Goal: Transaction & Acquisition: Purchase product/service

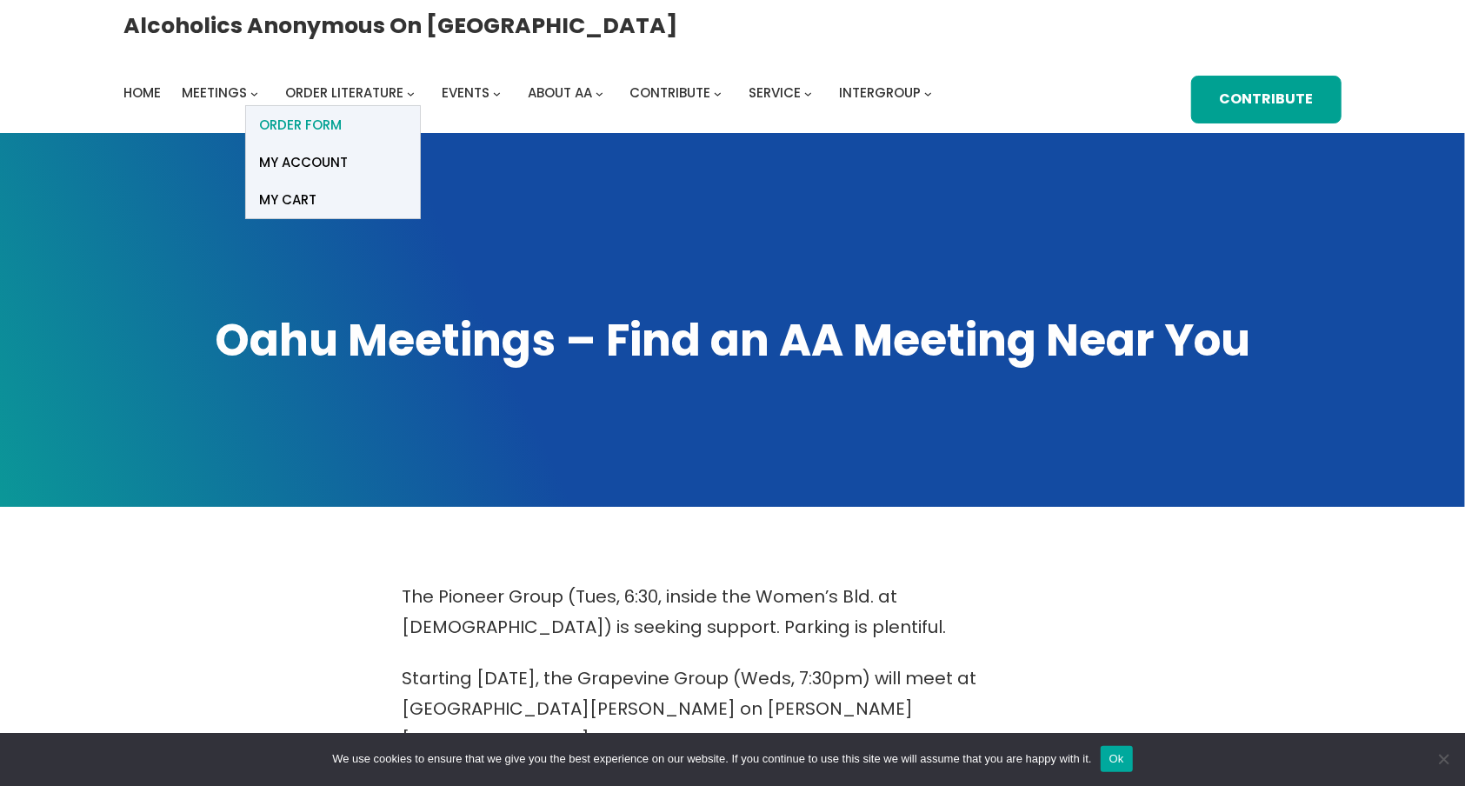
click at [342, 113] on span "ORDER FORM" at bounding box center [300, 125] width 83 height 24
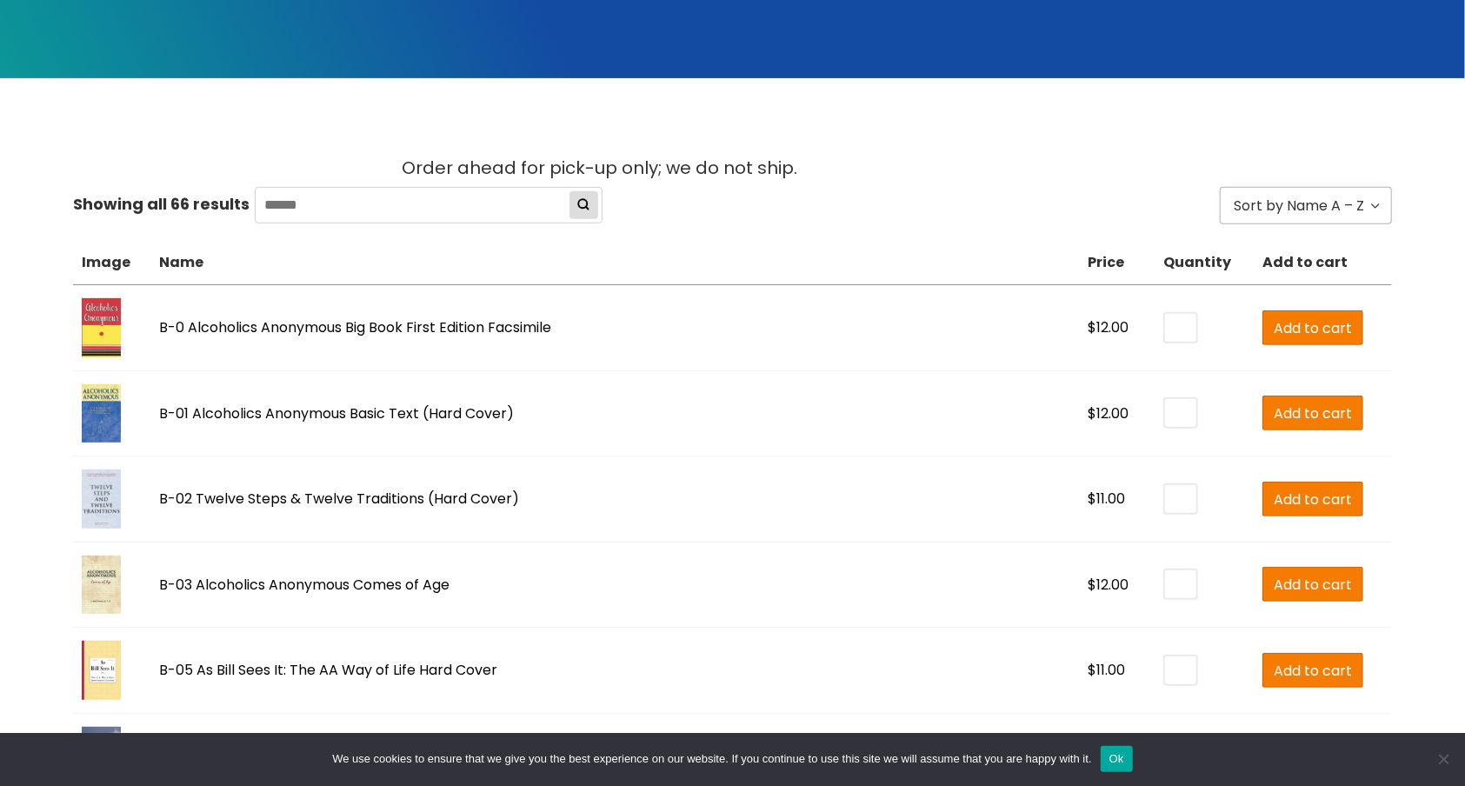
scroll to position [463, 0]
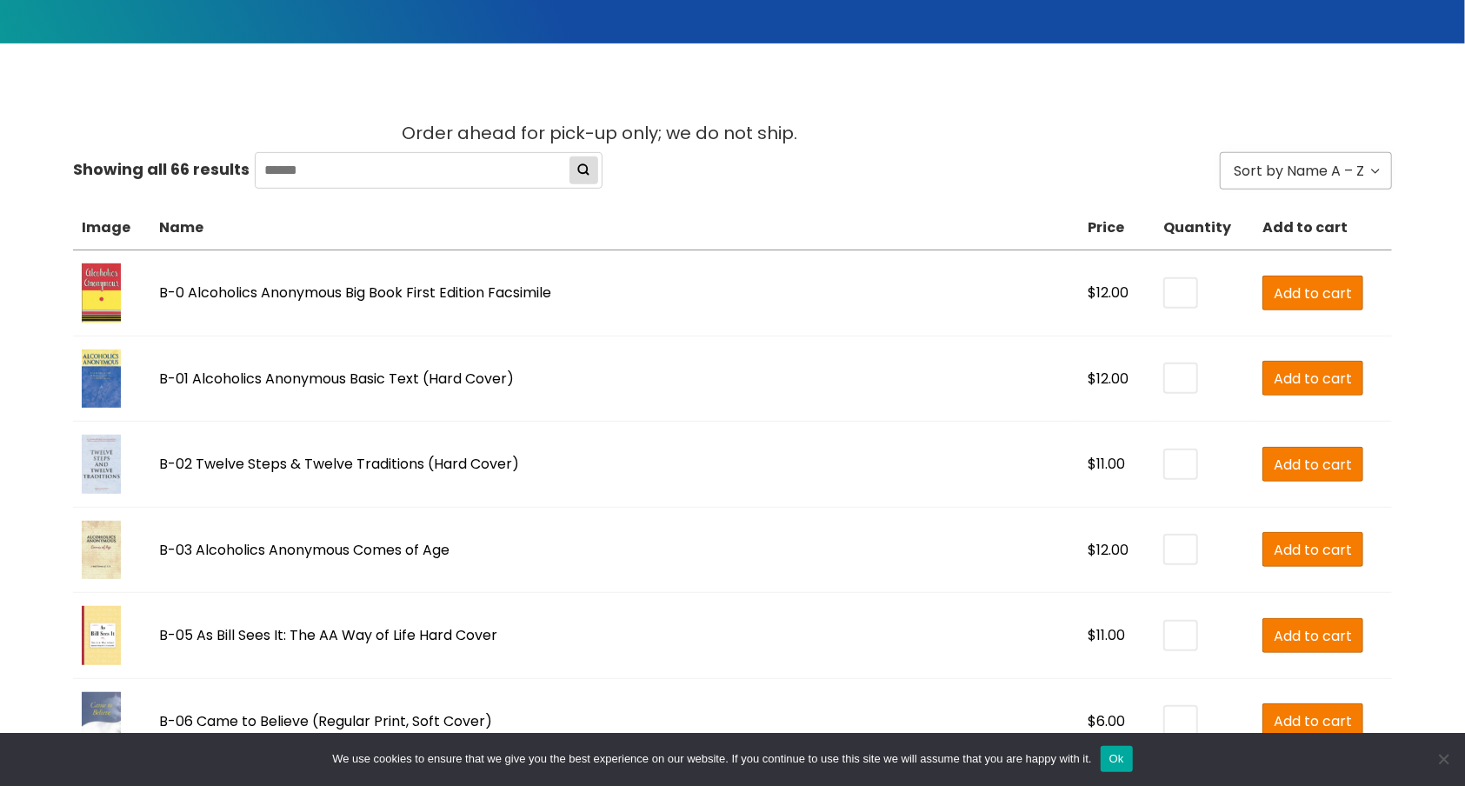
click at [1165, 288] on input "*" at bounding box center [1180, 293] width 31 height 28
click at [1165, 286] on input "*" at bounding box center [1180, 293] width 31 height 28
click at [1278, 291] on span "Add to cart" at bounding box center [1312, 293] width 78 height 22
type input "*"
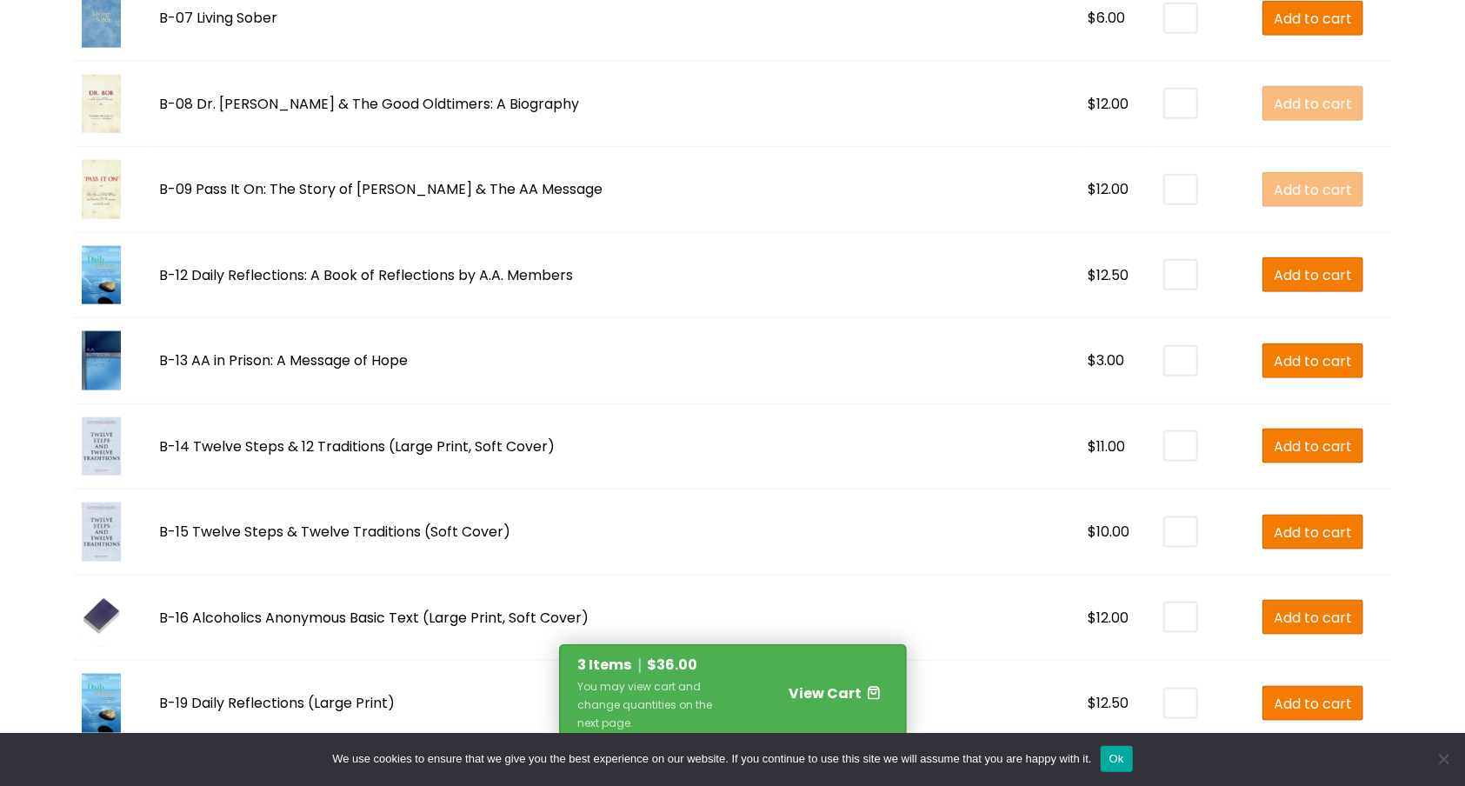
scroll to position [1391, 0]
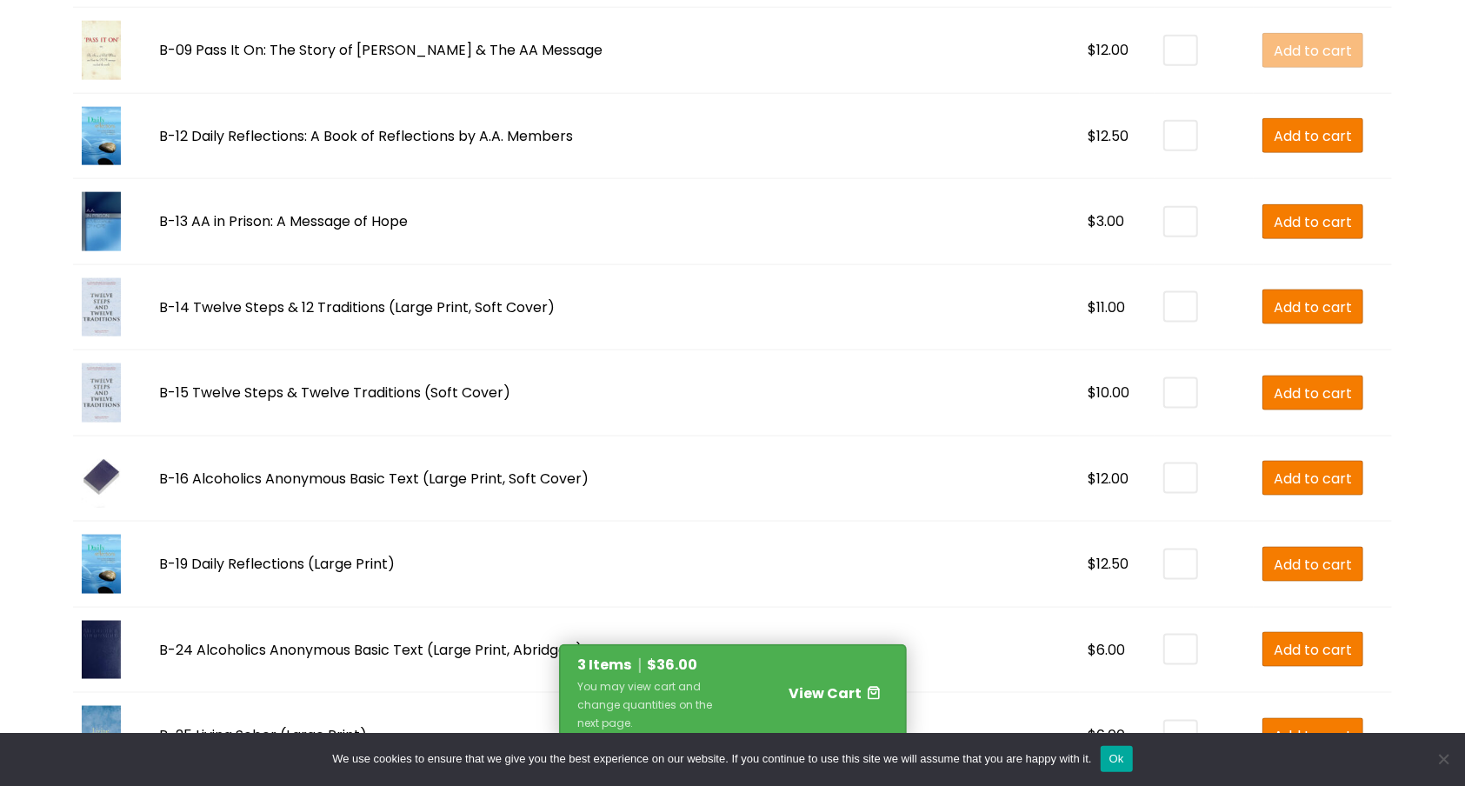
click at [1165, 388] on input "*" at bounding box center [1180, 393] width 31 height 28
click at [1273, 389] on span "Add to cart" at bounding box center [1312, 393] width 78 height 22
type input "*"
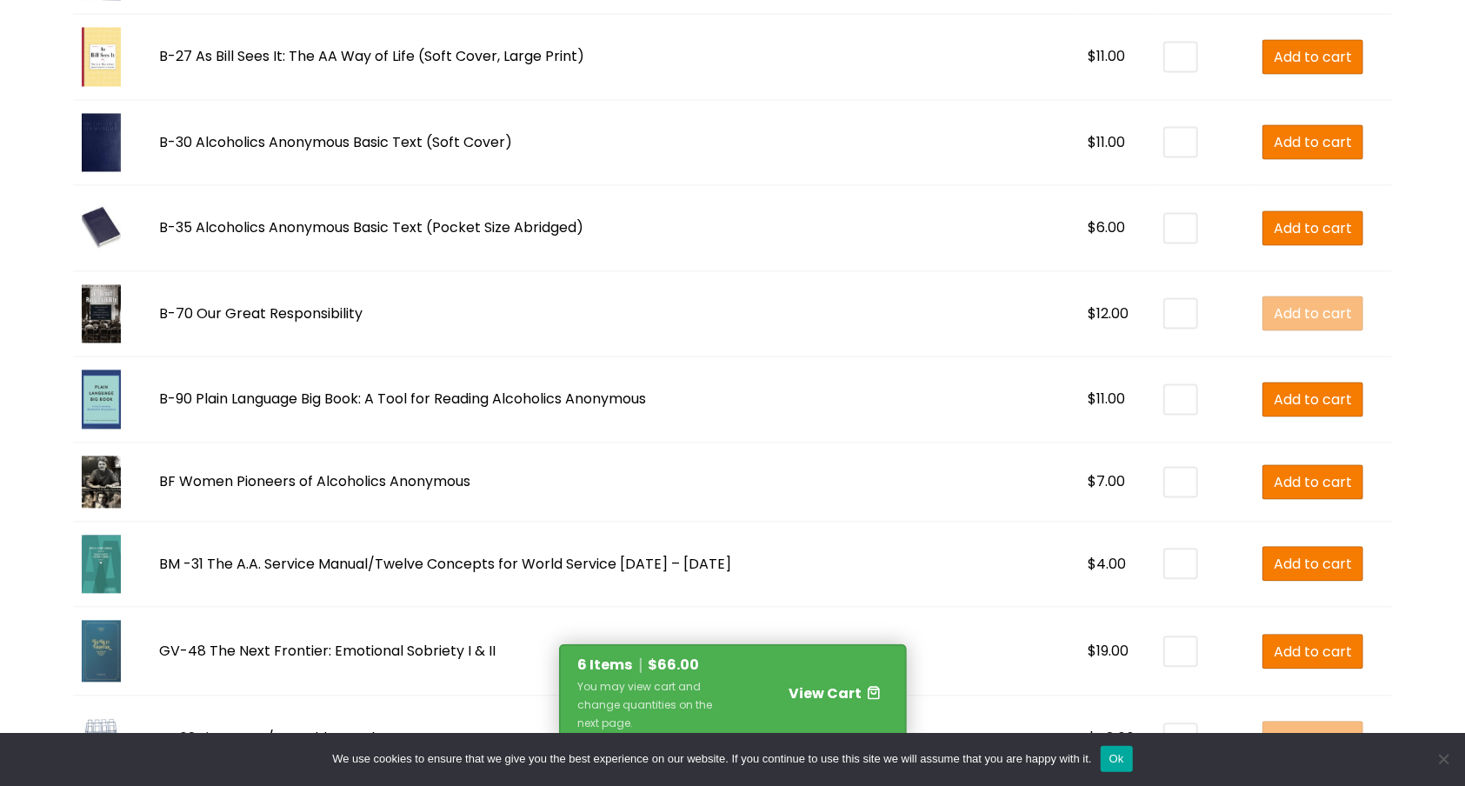
scroll to position [2202, 0]
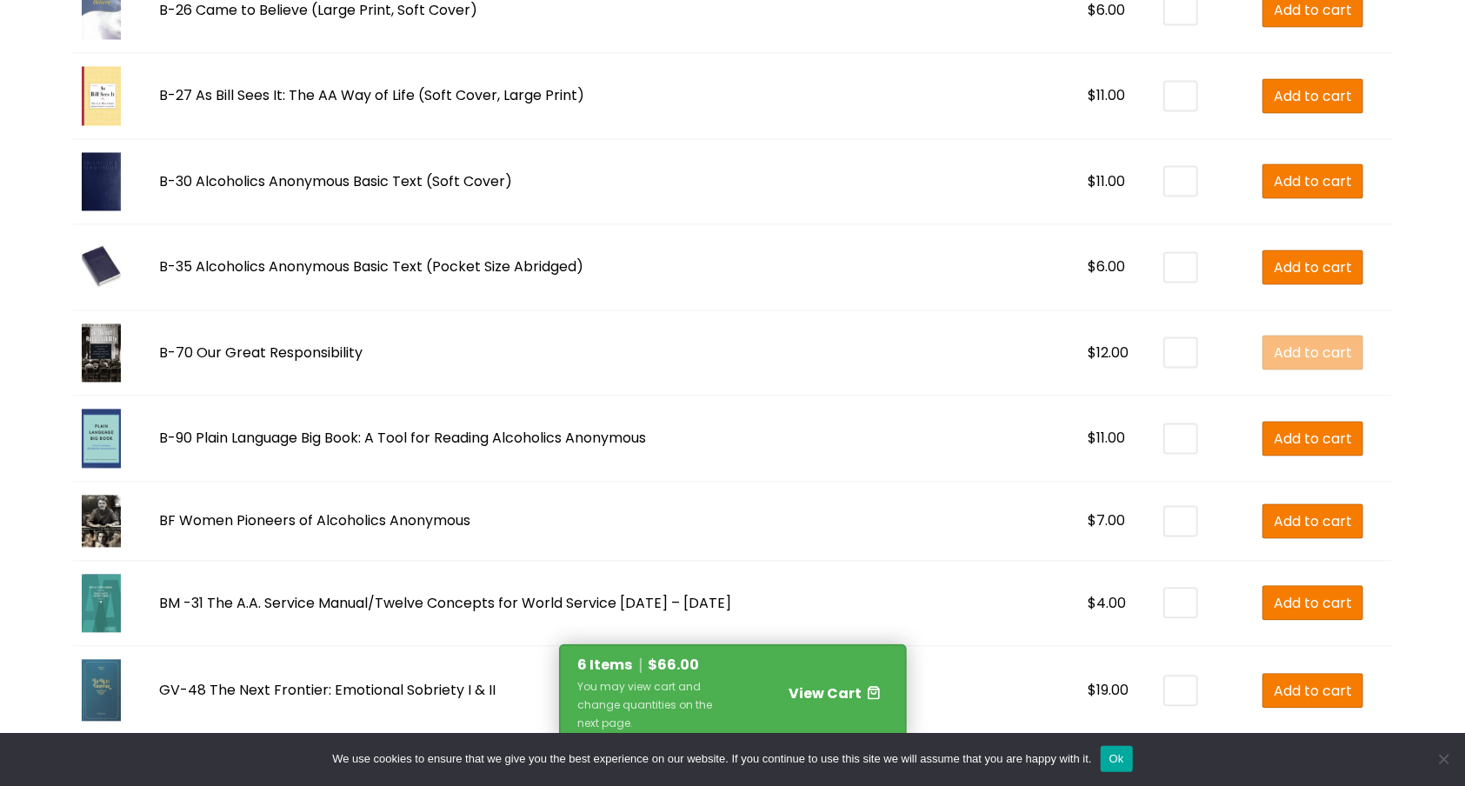
click at [1165, 437] on input "*" at bounding box center [1180, 438] width 31 height 28
click at [1165, 433] on input "*" at bounding box center [1180, 438] width 31 height 28
click at [1165, 438] on input "*" at bounding box center [1180, 438] width 31 height 28
click at [1297, 440] on span "Add to cart" at bounding box center [1312, 439] width 78 height 22
type input "*"
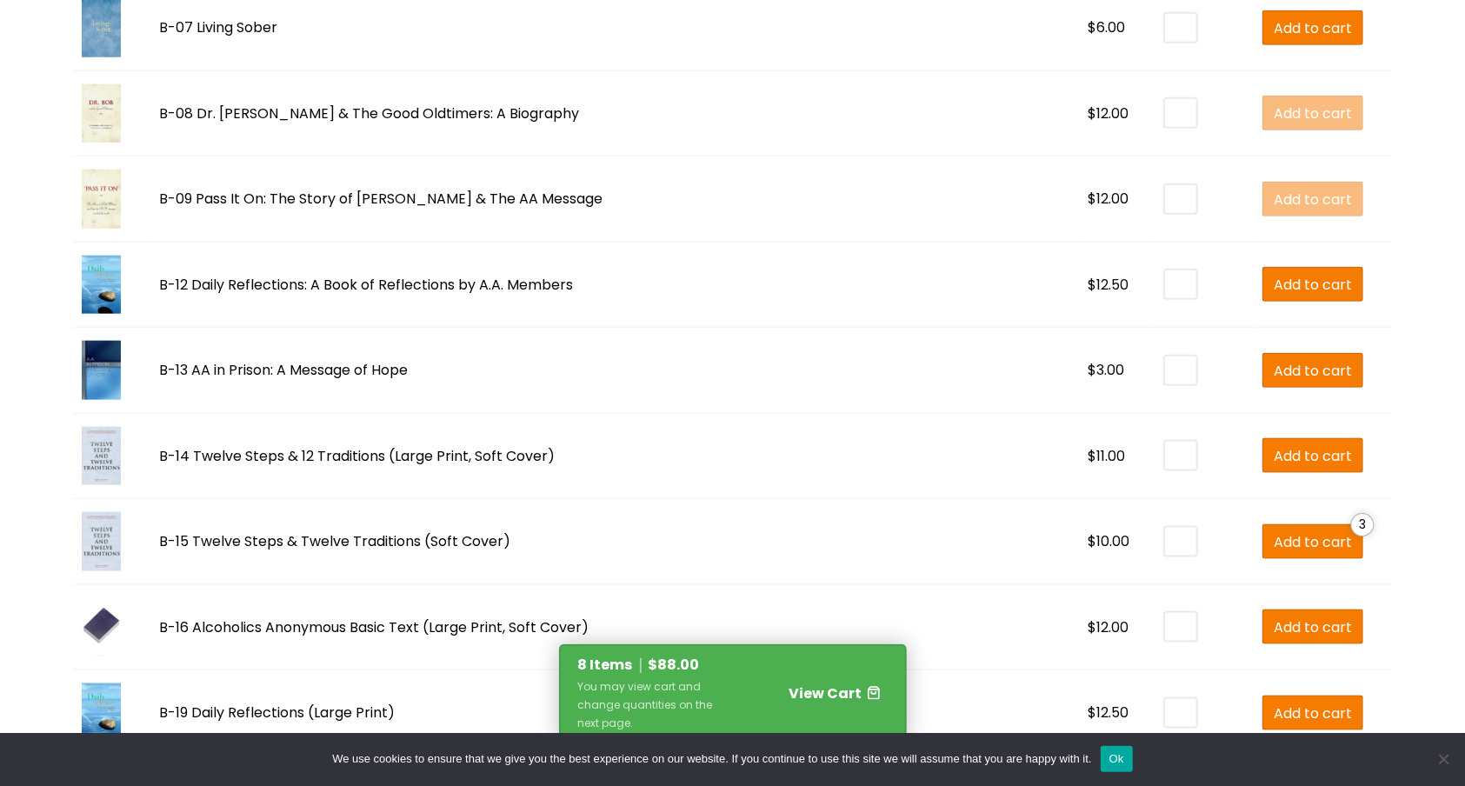
scroll to position [1391, 0]
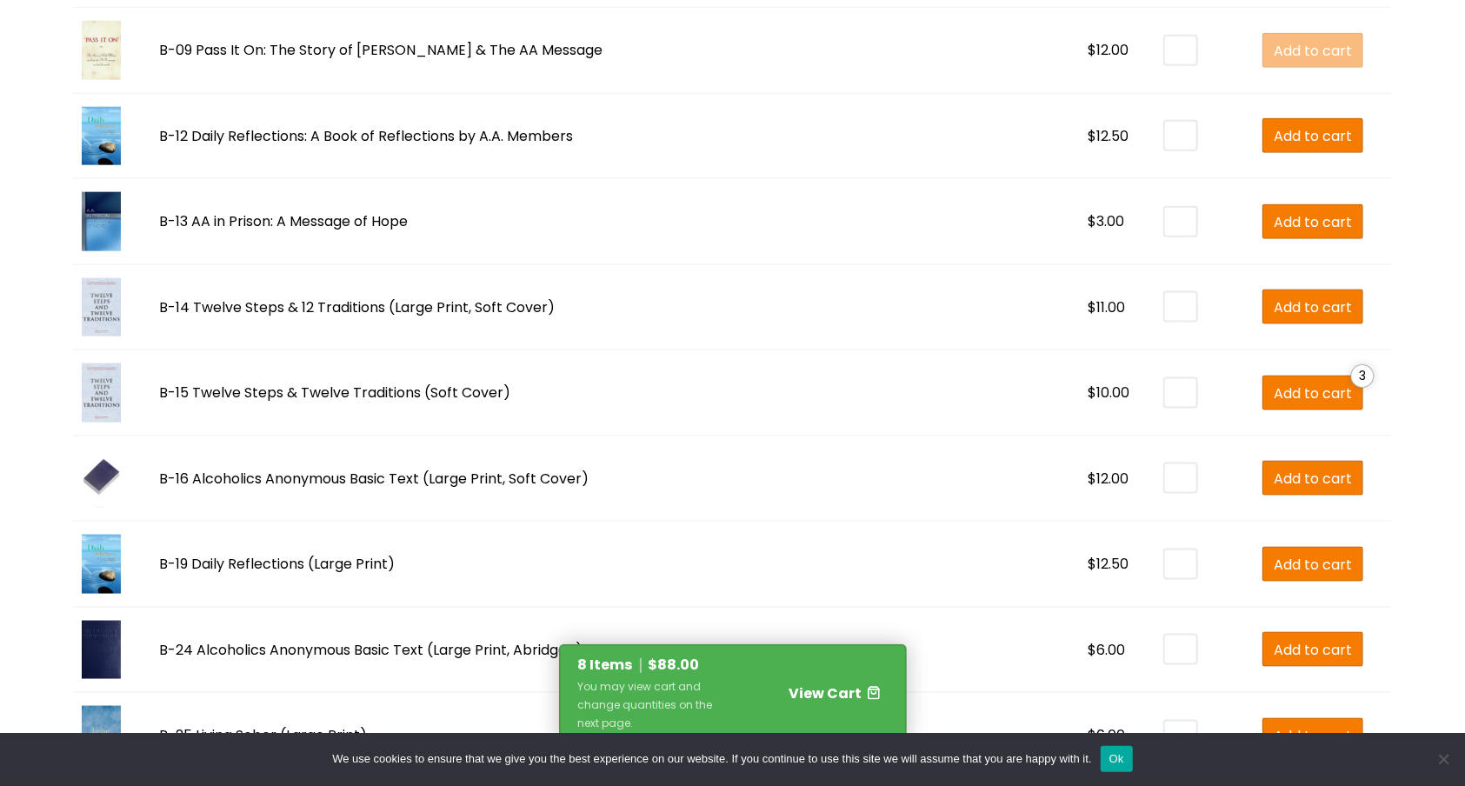
click at [1165, 130] on input "*" at bounding box center [1180, 136] width 31 height 28
click at [1292, 136] on span "Add to cart" at bounding box center [1312, 136] width 78 height 22
type input "*"
click at [739, 694] on link "View Cart" at bounding box center [804, 692] width 151 height 30
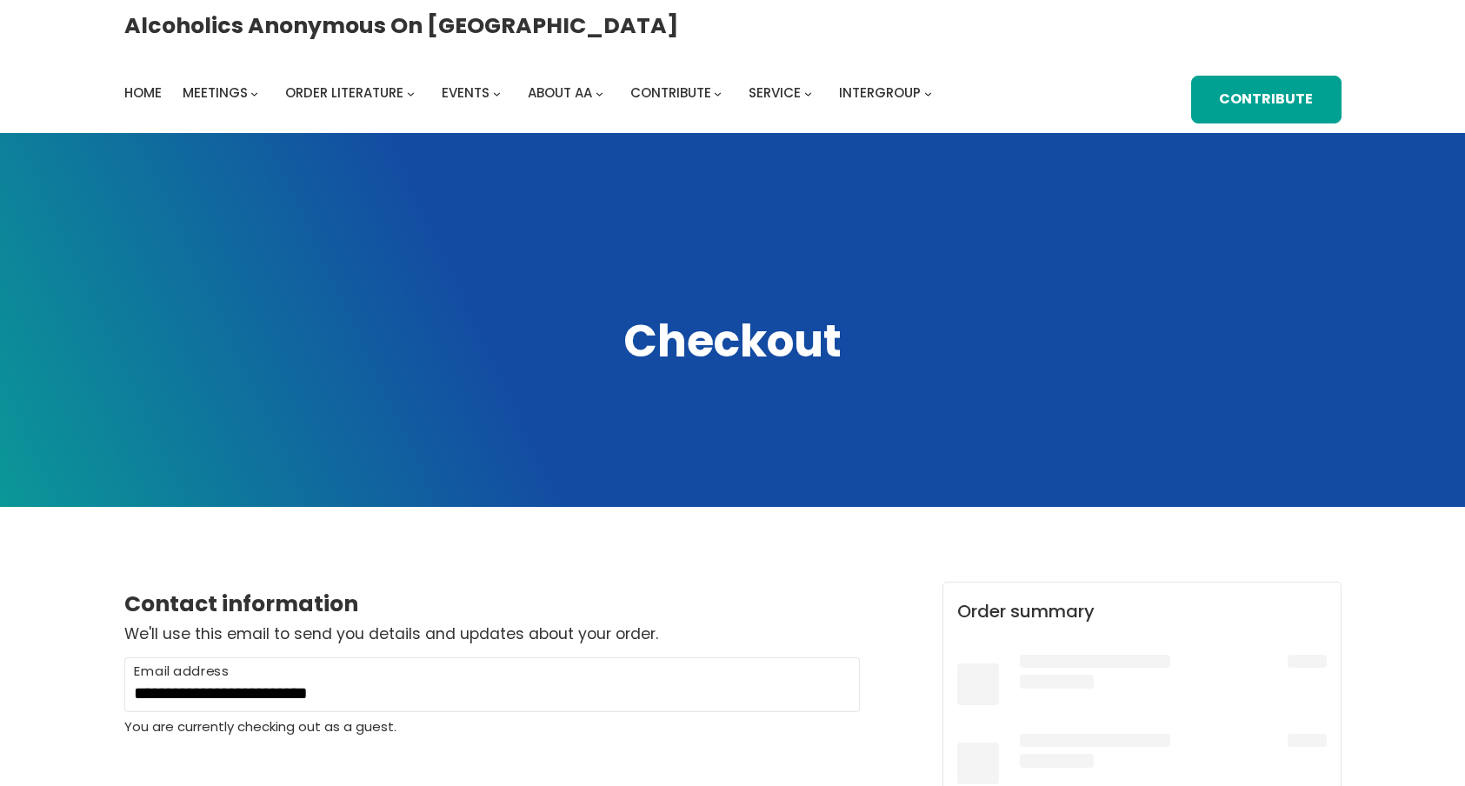
select select "**"
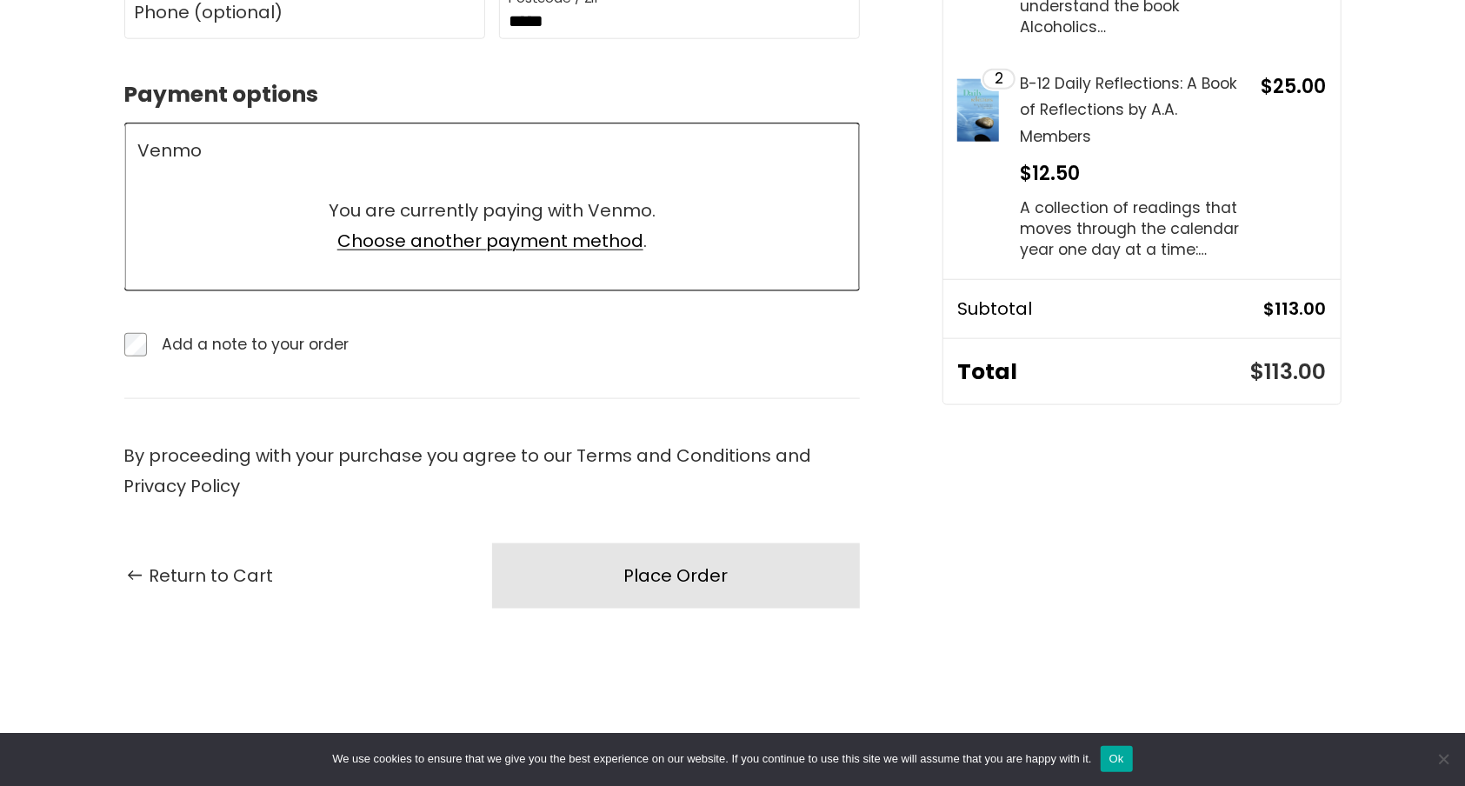
scroll to position [1274, 0]
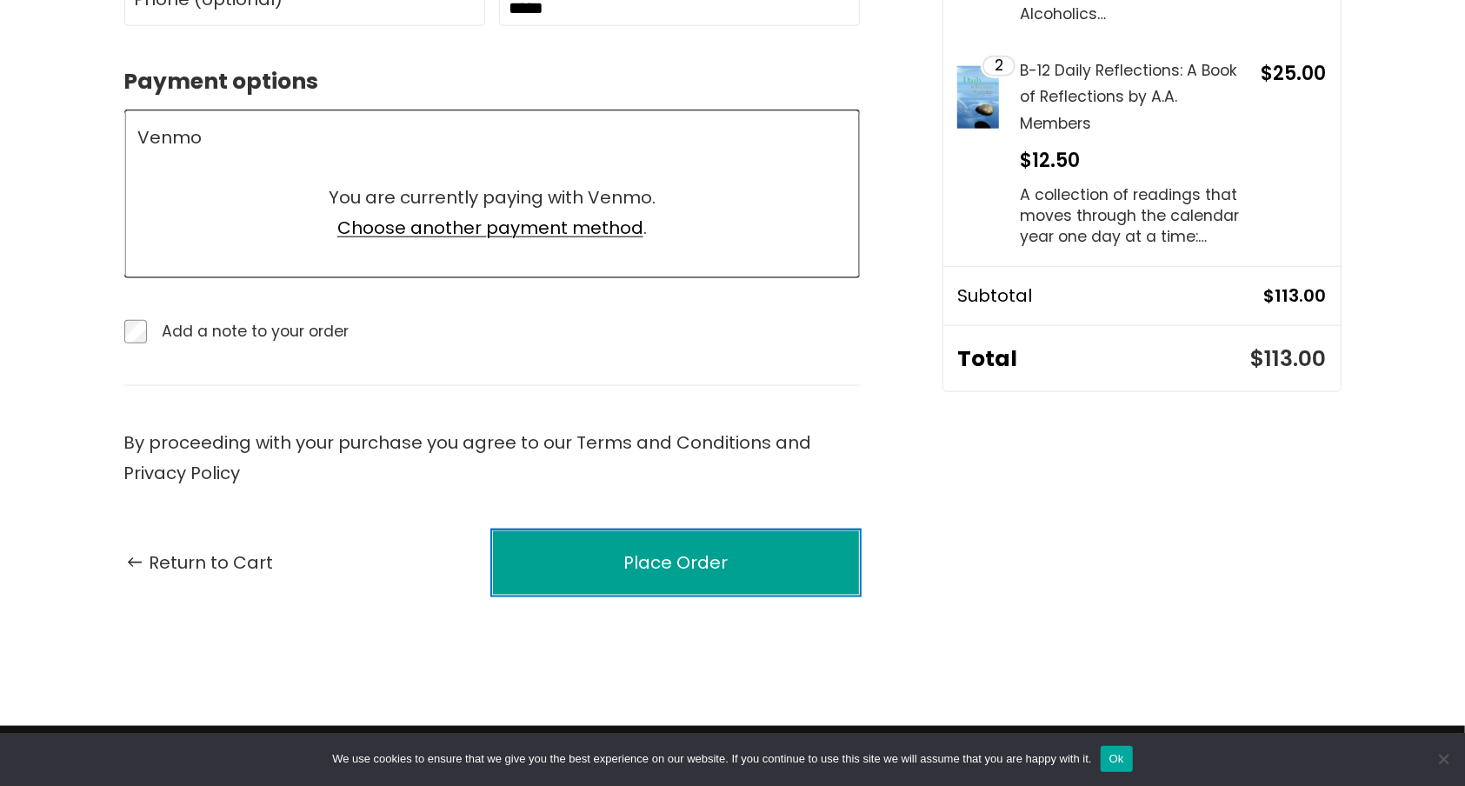
click at [663, 575] on div "Place Order" at bounding box center [675, 563] width 104 height 30
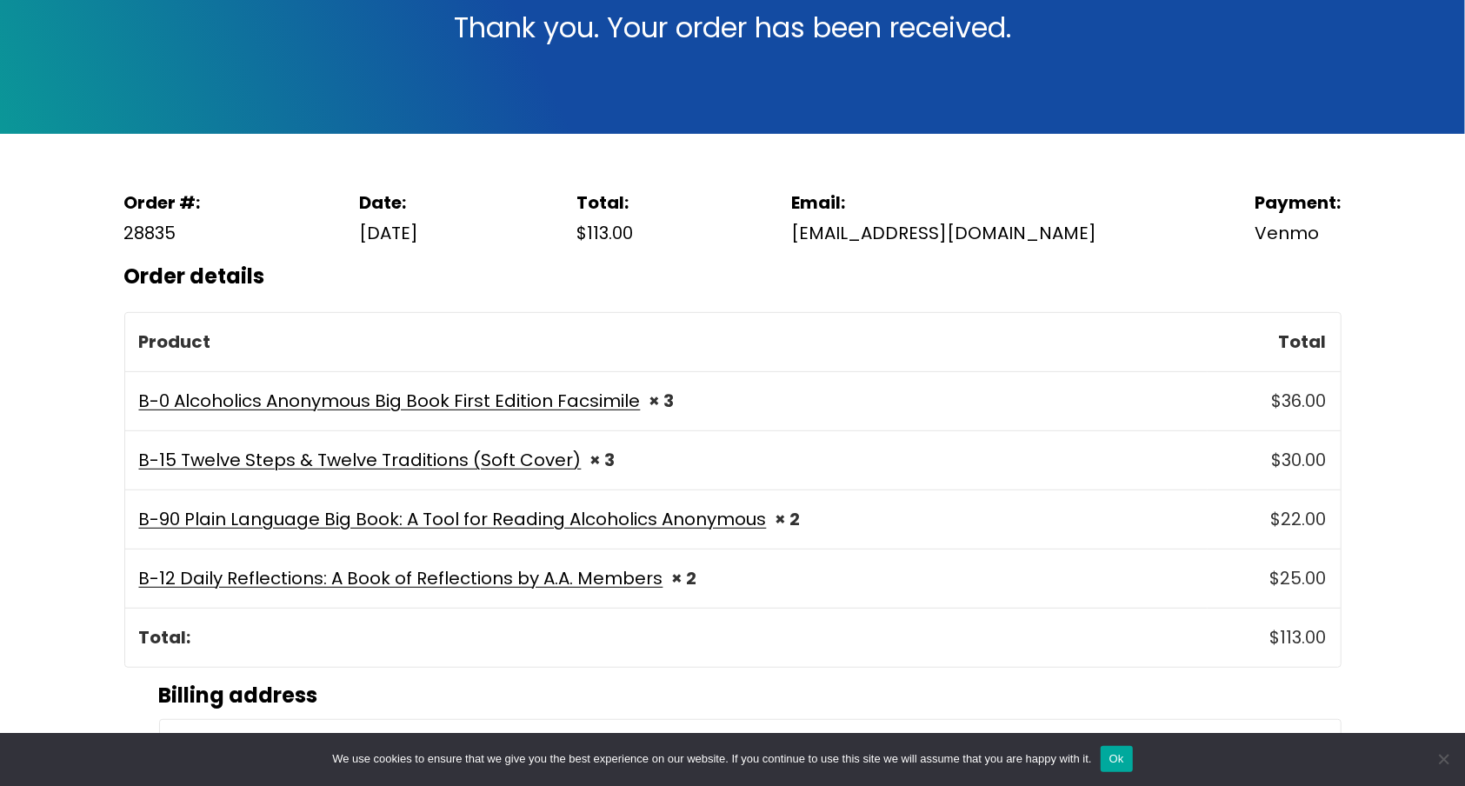
scroll to position [348, 0]
